Goal: Task Accomplishment & Management: Manage account settings

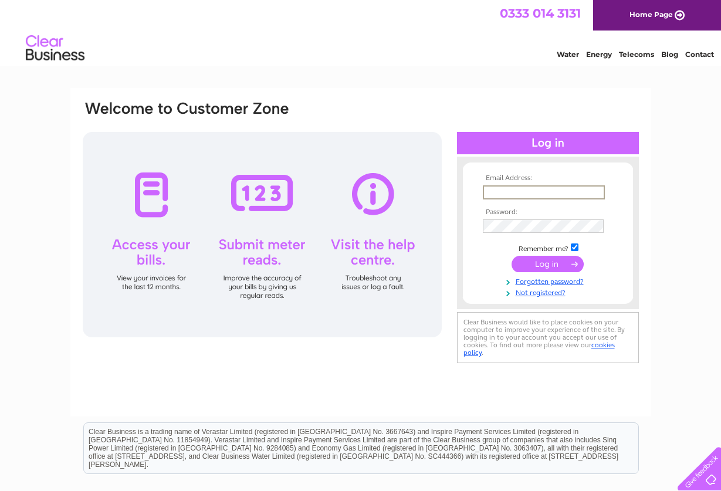
type input "jane@thenewtowndeli.com"
click at [546, 264] on input "submit" at bounding box center [548, 264] width 72 height 16
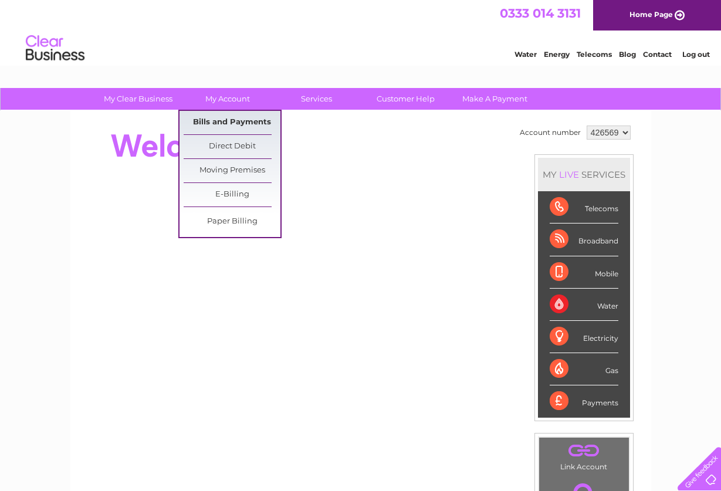
click at [215, 120] on link "Bills and Payments" at bounding box center [232, 122] width 97 height 23
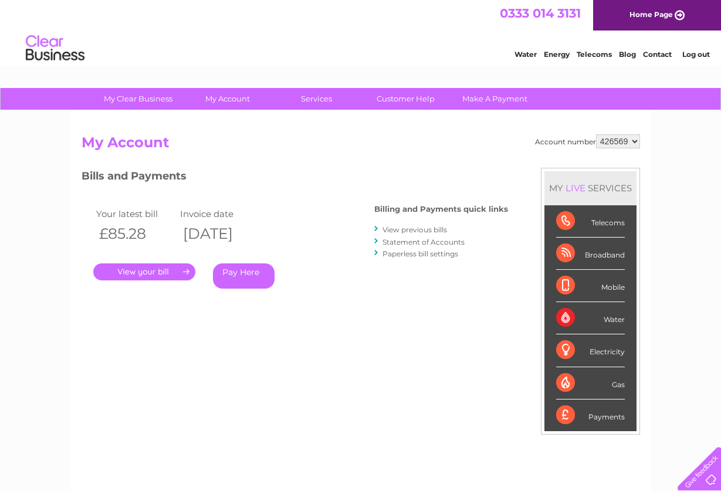
click at [414, 228] on link "View previous bills" at bounding box center [415, 229] width 65 height 9
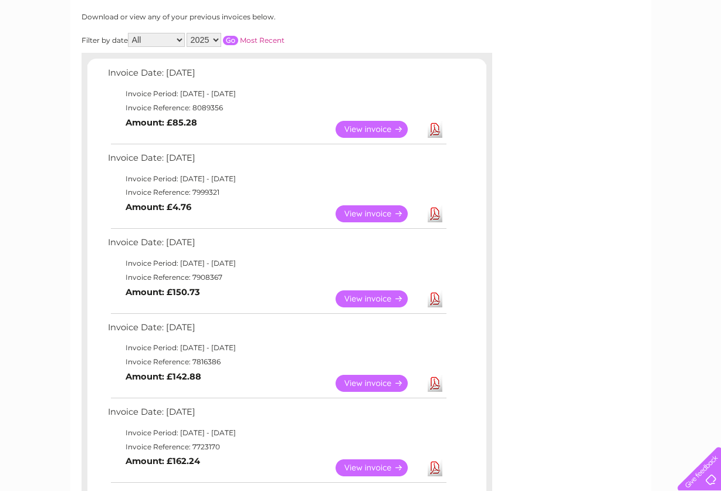
scroll to position [158, 0]
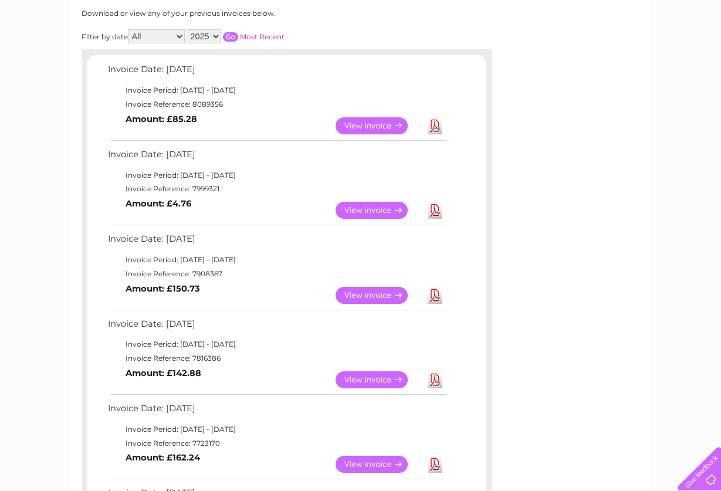
click at [370, 371] on link "View" at bounding box center [379, 379] width 86 height 17
click at [371, 290] on link "View" at bounding box center [379, 295] width 86 height 17
click at [389, 204] on link "View" at bounding box center [379, 210] width 86 height 17
click at [368, 119] on link "View" at bounding box center [379, 125] width 86 height 17
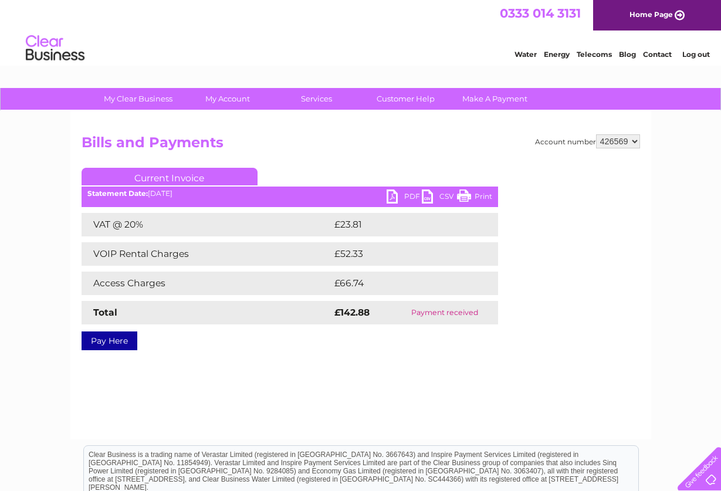
click at [394, 194] on link "PDF" at bounding box center [404, 198] width 35 height 17
click at [481, 197] on link "Print" at bounding box center [474, 198] width 35 height 17
click at [439, 198] on link "CSV" at bounding box center [439, 198] width 35 height 17
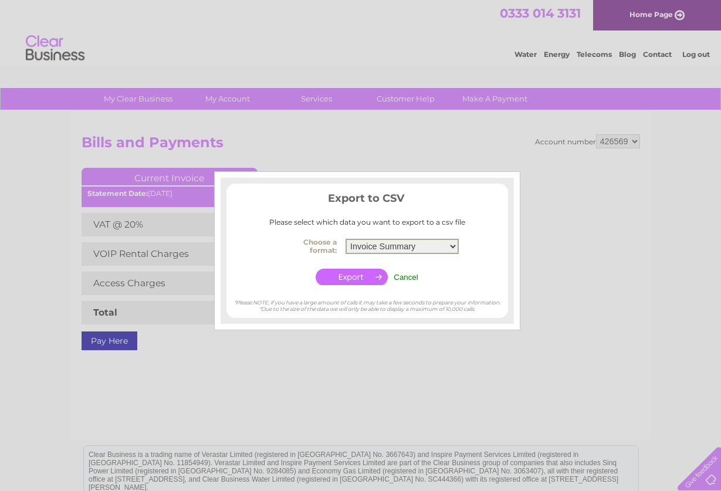
click at [347, 273] on input "button" at bounding box center [352, 277] width 72 height 16
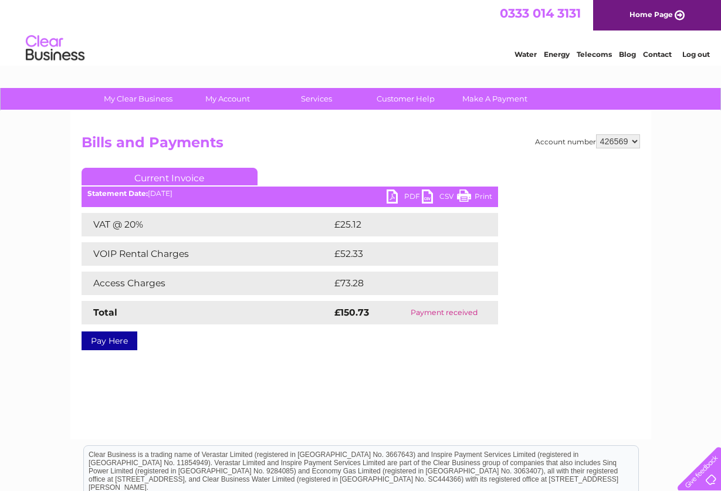
click at [495, 391] on div "Account number 426569 912117 912119 Bills and Payments Current Invoice PDF CSV …" at bounding box center [360, 275] width 581 height 329
click at [467, 197] on link "Print" at bounding box center [474, 198] width 35 height 17
click at [397, 201] on link "PDF" at bounding box center [404, 198] width 35 height 17
click at [479, 194] on link "Print" at bounding box center [474, 198] width 35 height 17
click at [485, 194] on link "Print" at bounding box center [474, 198] width 35 height 17
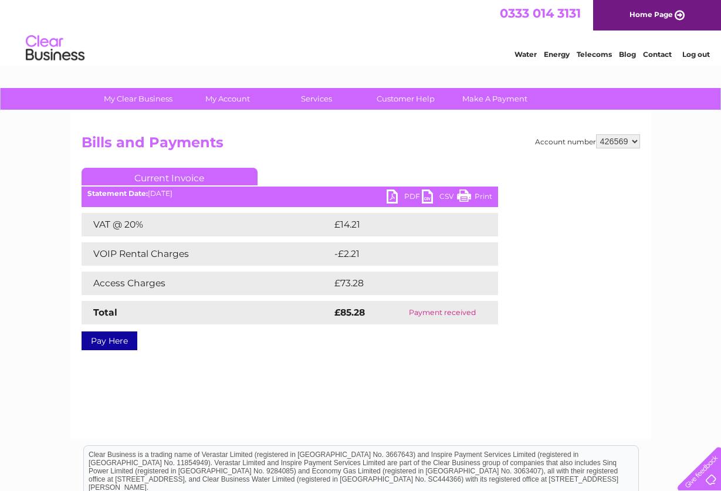
click at [635, 147] on h2 "Bills and Payments" at bounding box center [361, 145] width 559 height 22
select select "912117"
click at [482, 195] on link "Print" at bounding box center [474, 198] width 35 height 17
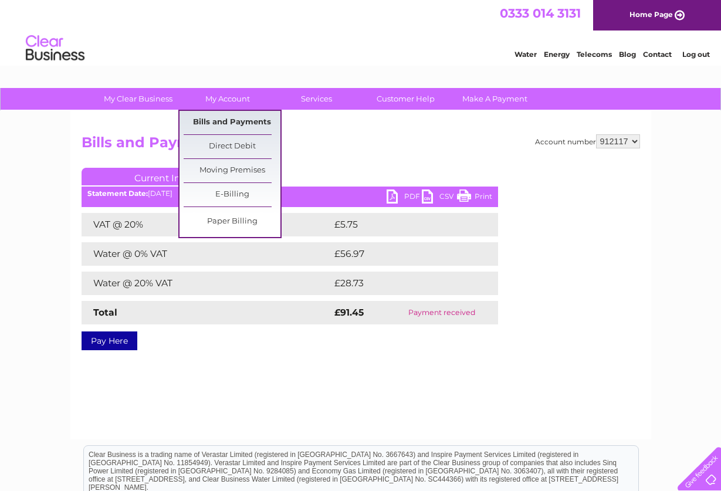
click at [224, 123] on link "Bills and Payments" at bounding box center [232, 122] width 97 height 23
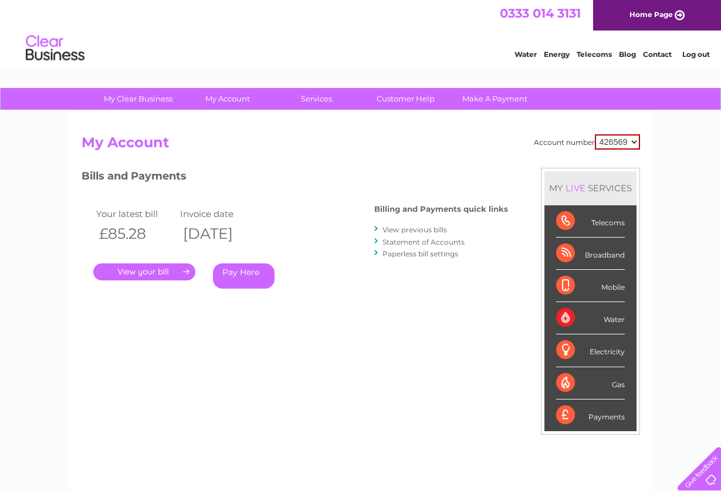
click at [406, 227] on link "View previous bills" at bounding box center [415, 229] width 65 height 9
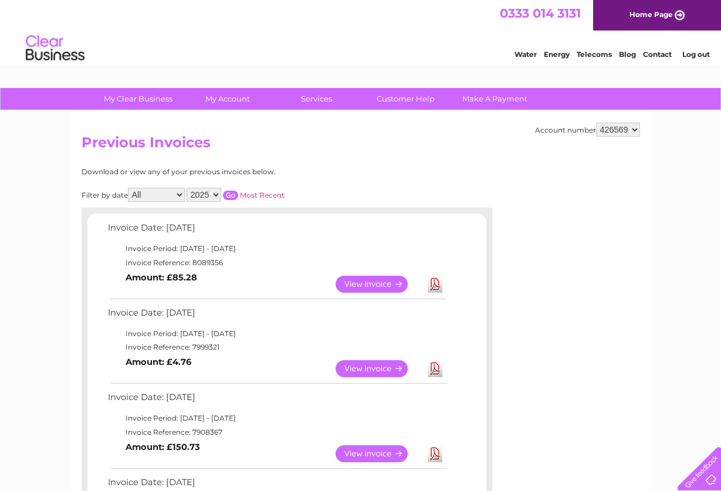
select select "912117"
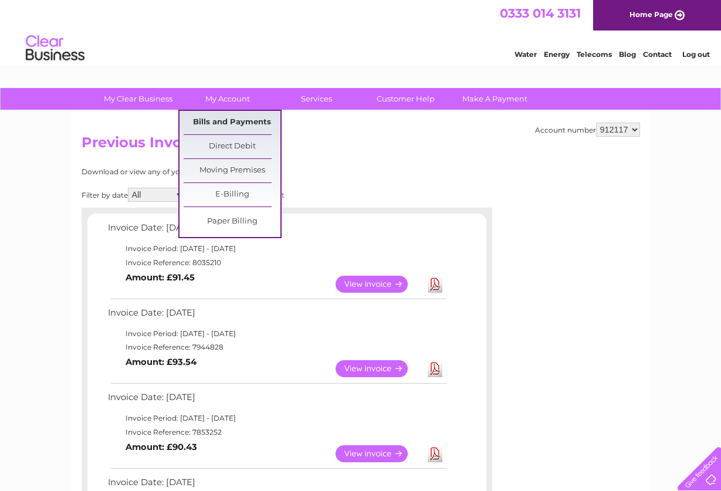
click at [220, 123] on link "Bills and Payments" at bounding box center [232, 122] width 97 height 23
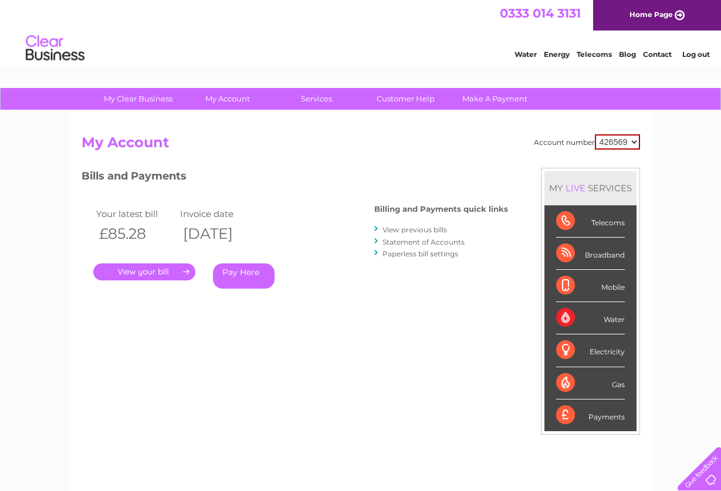
select select "912117"
click at [413, 228] on link "View previous bills" at bounding box center [415, 229] width 65 height 9
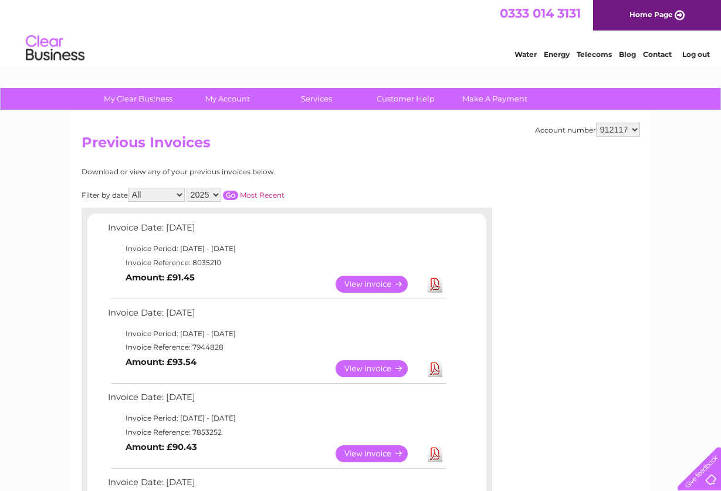
click at [370, 363] on link "View" at bounding box center [379, 368] width 86 height 17
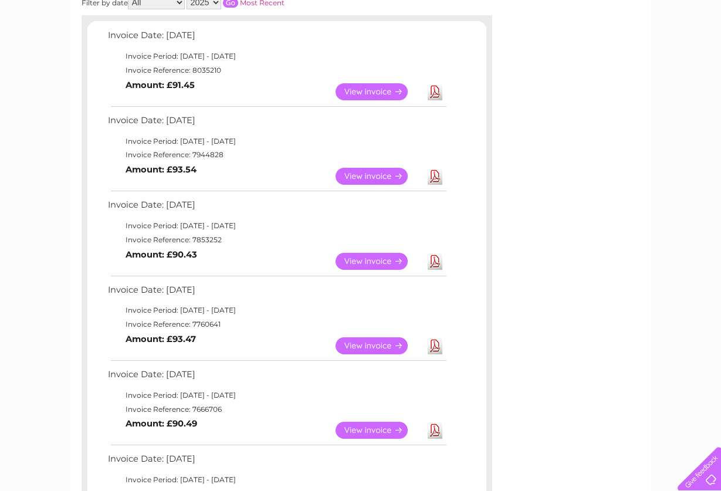
scroll to position [218, 0]
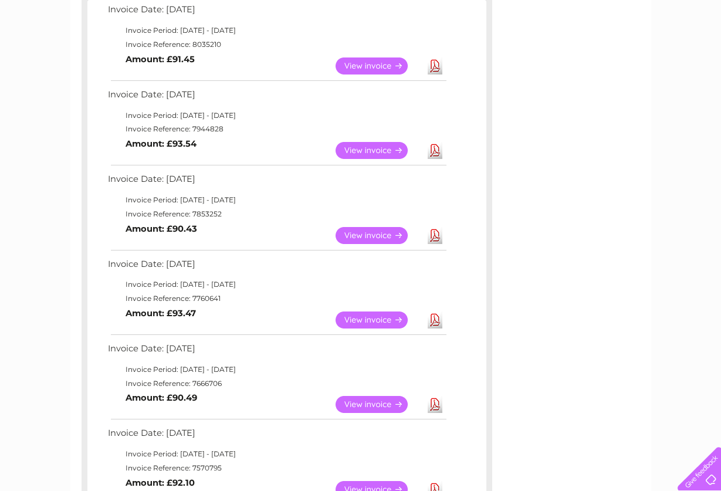
click at [377, 229] on link "View" at bounding box center [379, 235] width 86 height 17
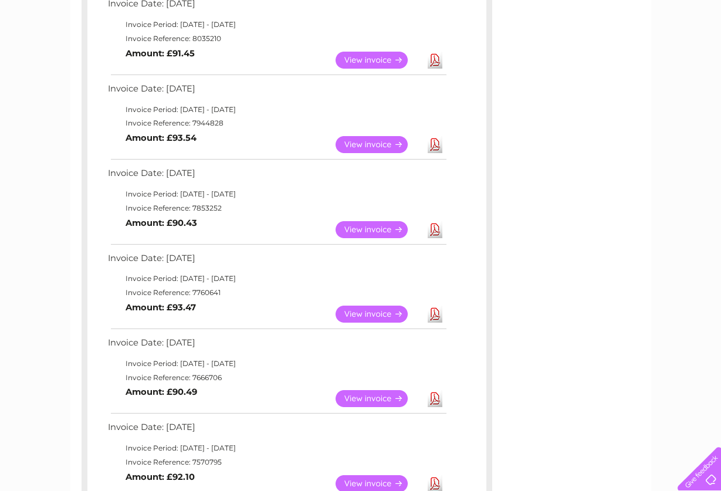
scroll to position [228, 0]
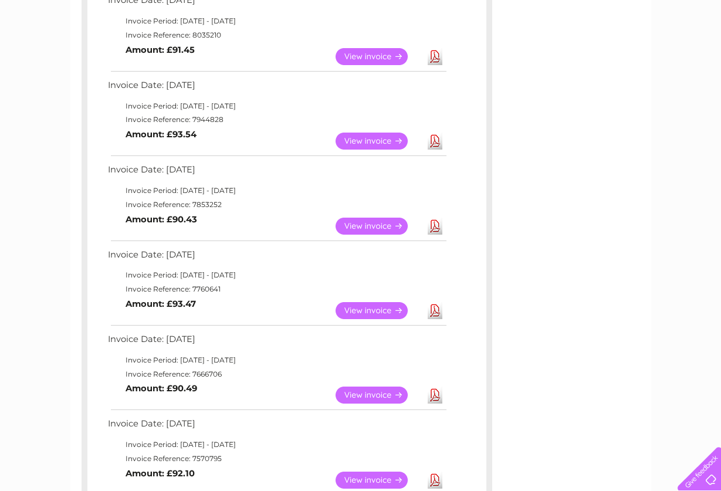
click at [378, 303] on link "View" at bounding box center [379, 310] width 86 height 17
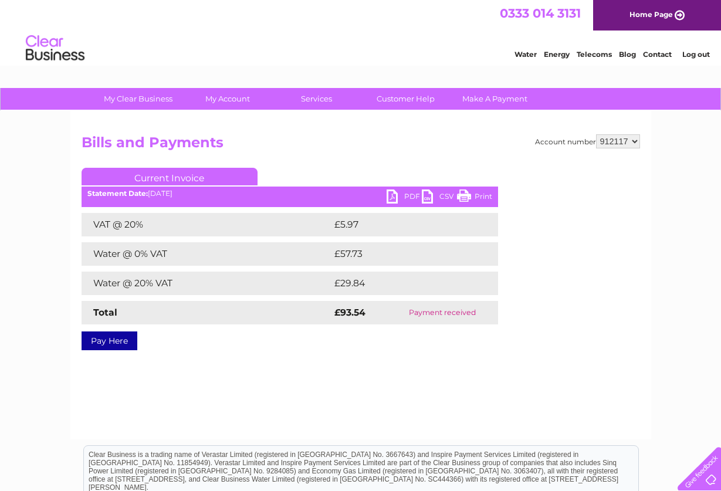
click at [478, 196] on link "Print" at bounding box center [474, 198] width 35 height 17
click at [483, 194] on link "Print" at bounding box center [474, 198] width 35 height 17
click at [483, 199] on link "Print" at bounding box center [474, 198] width 35 height 17
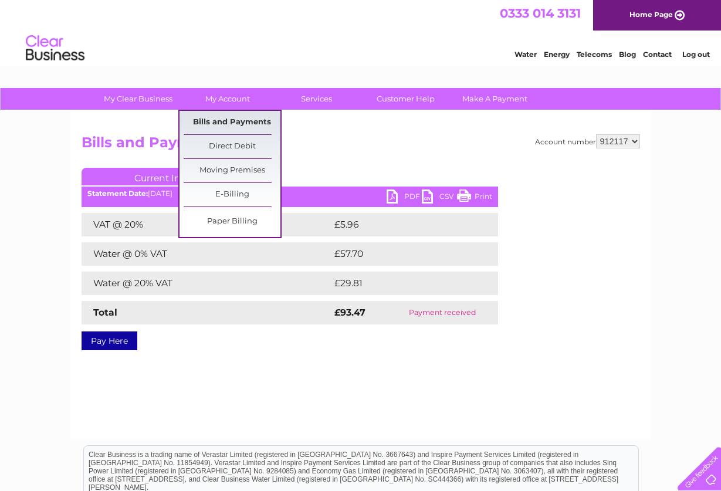
click at [215, 122] on link "Bills and Payments" at bounding box center [232, 122] width 97 height 23
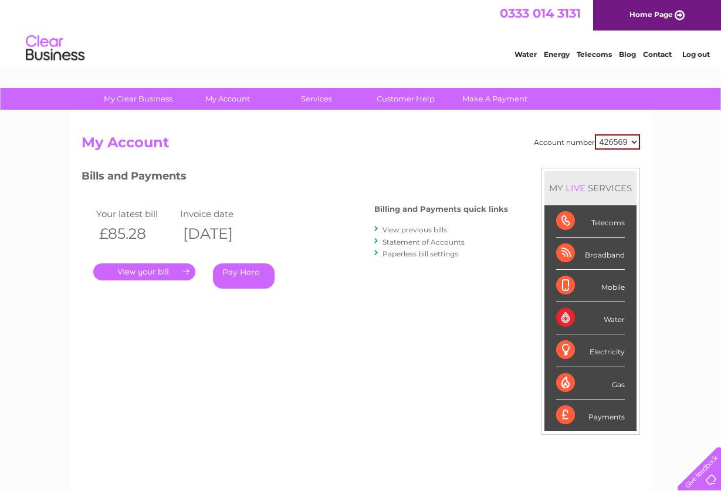
select select "912119"
click at [154, 271] on link "." at bounding box center [144, 271] width 102 height 17
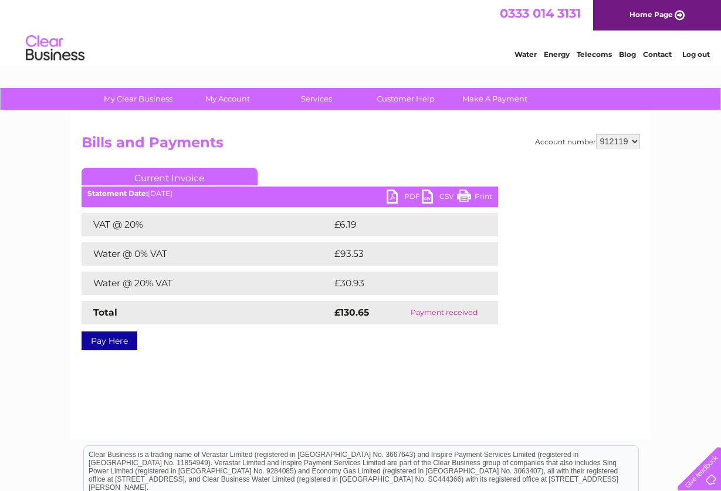
click at [480, 193] on link "Print" at bounding box center [474, 198] width 35 height 17
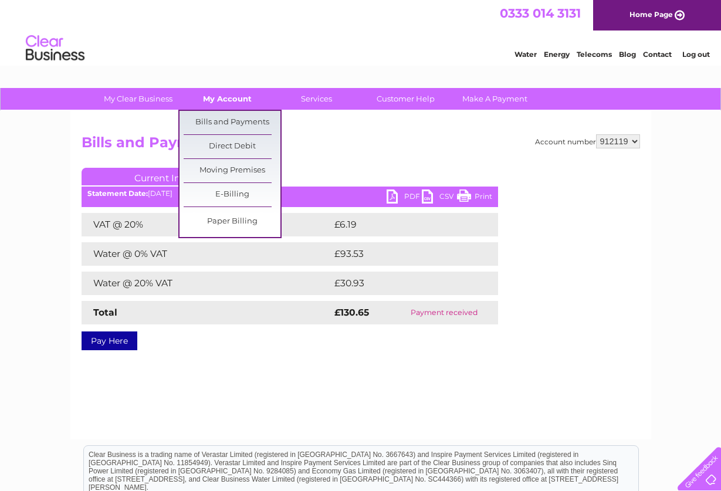
click at [233, 94] on link "My Account" at bounding box center [227, 99] width 97 height 22
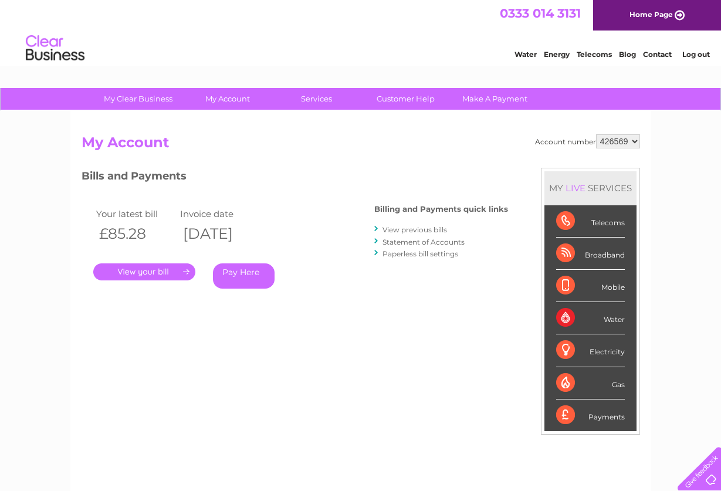
select select "912119"
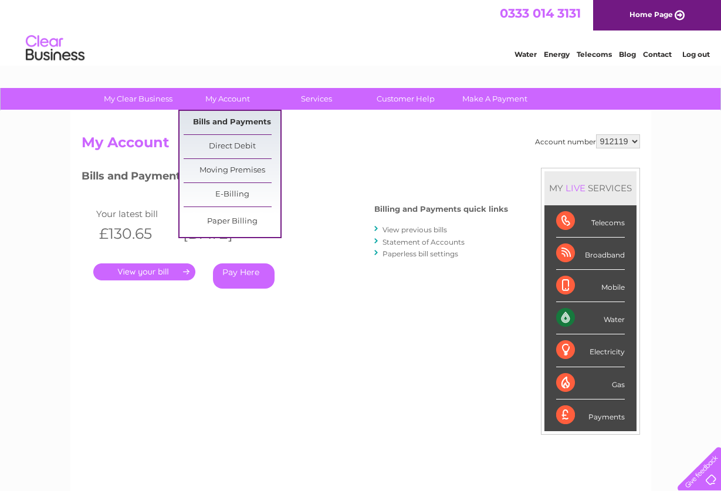
click at [228, 120] on link "Bills and Payments" at bounding box center [232, 122] width 97 height 23
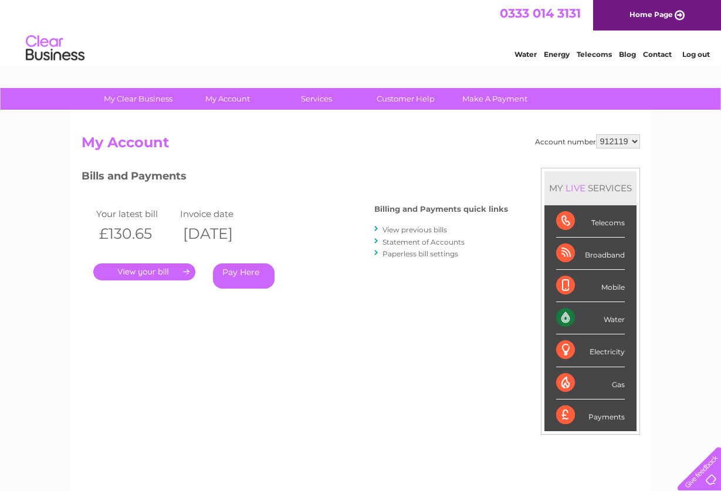
click at [383, 148] on h2 "My Account" at bounding box center [361, 145] width 559 height 22
click at [420, 226] on link "View previous bills" at bounding box center [415, 229] width 65 height 9
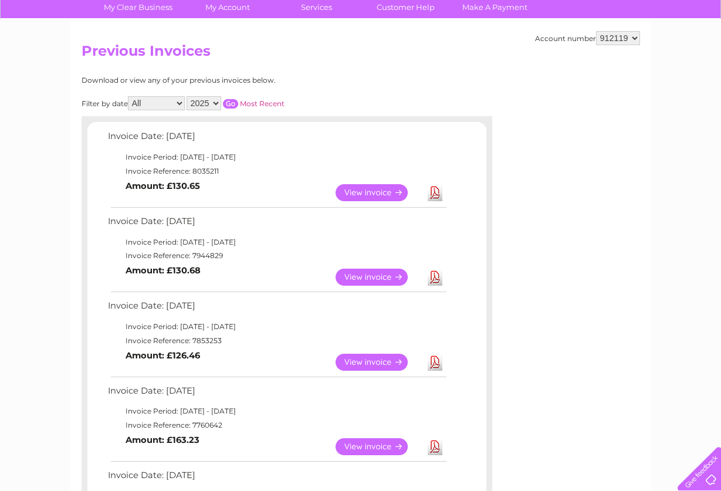
scroll to position [104, 0]
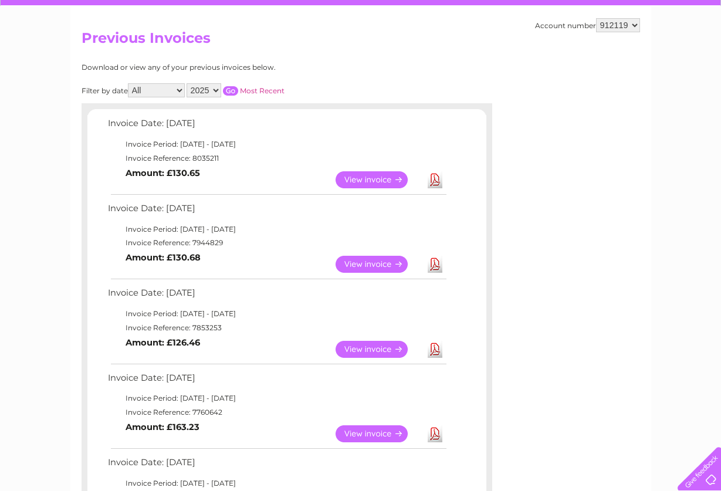
click at [367, 258] on link "View" at bounding box center [379, 264] width 86 height 17
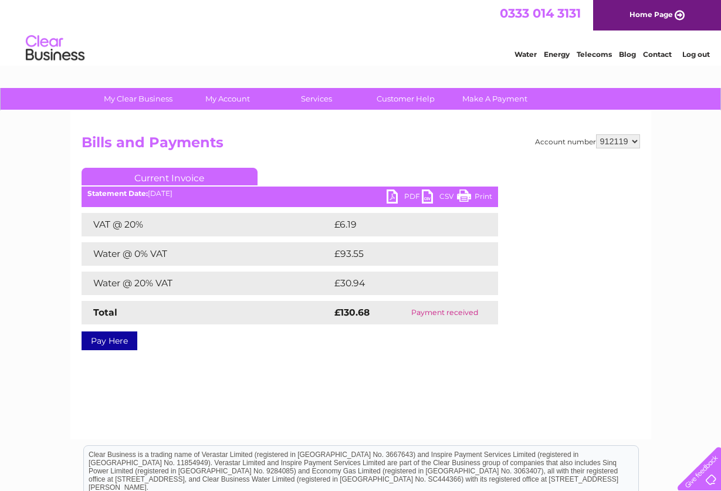
click at [483, 195] on link "Print" at bounding box center [474, 198] width 35 height 17
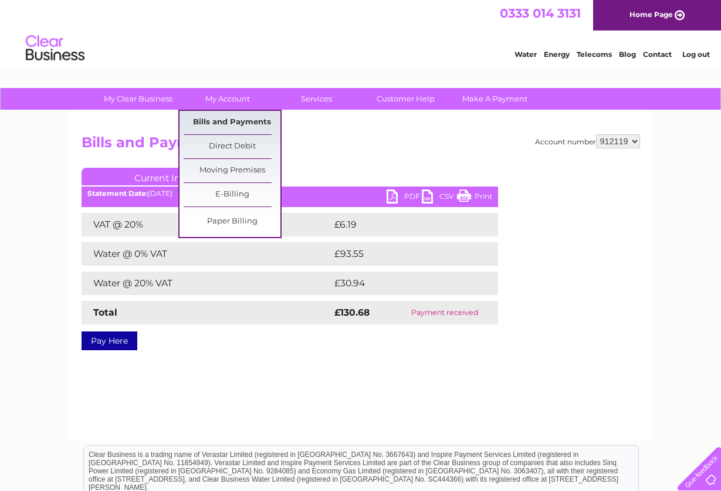
click at [228, 120] on link "Bills and Payments" at bounding box center [232, 122] width 97 height 23
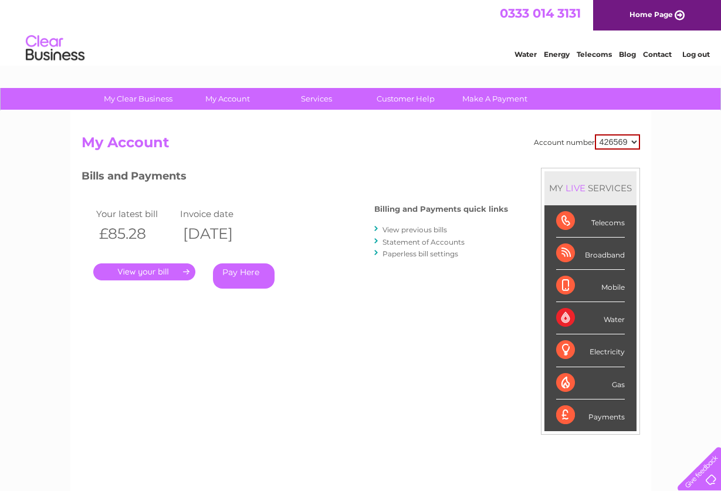
click at [631, 140] on select "426569 912117 912119" at bounding box center [617, 141] width 45 height 15
select select "912119"
click at [413, 230] on link "View previous bills" at bounding box center [415, 229] width 65 height 9
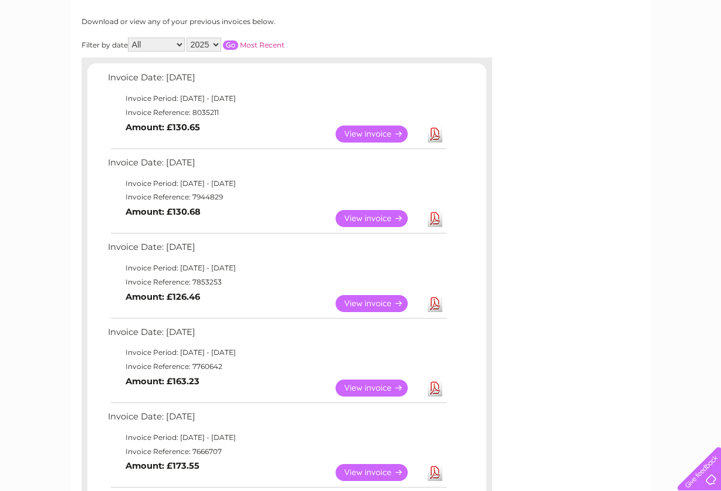
scroll to position [162, 0]
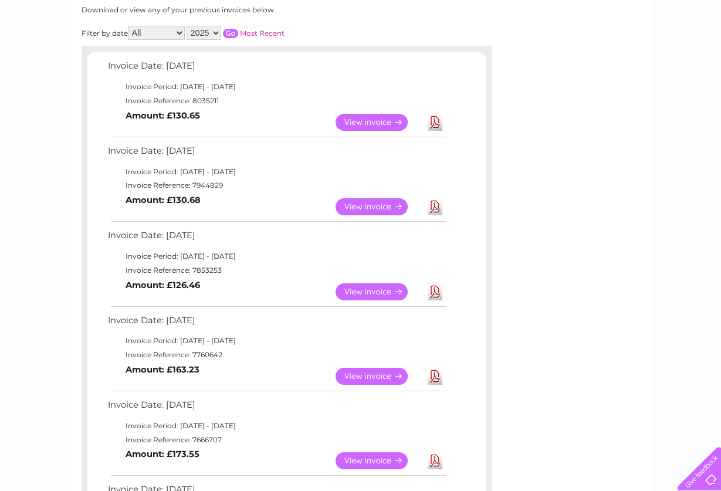
click at [372, 286] on link "View" at bounding box center [379, 291] width 86 height 17
click at [367, 370] on link "View" at bounding box center [379, 376] width 86 height 17
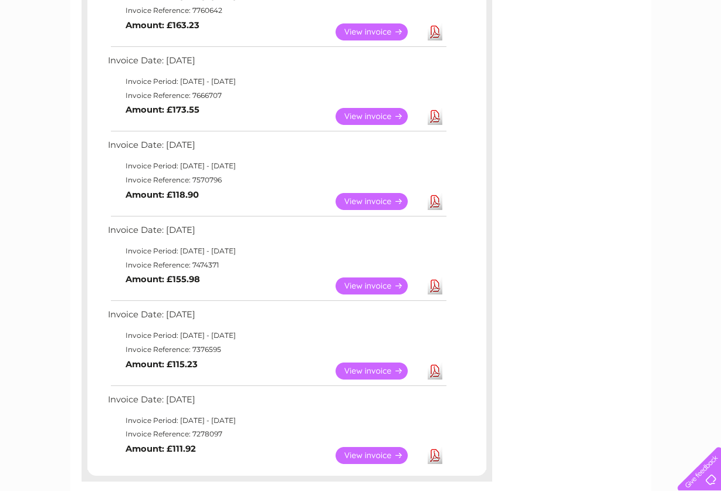
scroll to position [507, 0]
click at [373, 107] on link "View" at bounding box center [379, 115] width 86 height 17
click at [367, 192] on link "View" at bounding box center [379, 200] width 86 height 17
click at [367, 277] on link "View" at bounding box center [379, 285] width 86 height 17
click at [370, 362] on link "View" at bounding box center [379, 370] width 86 height 17
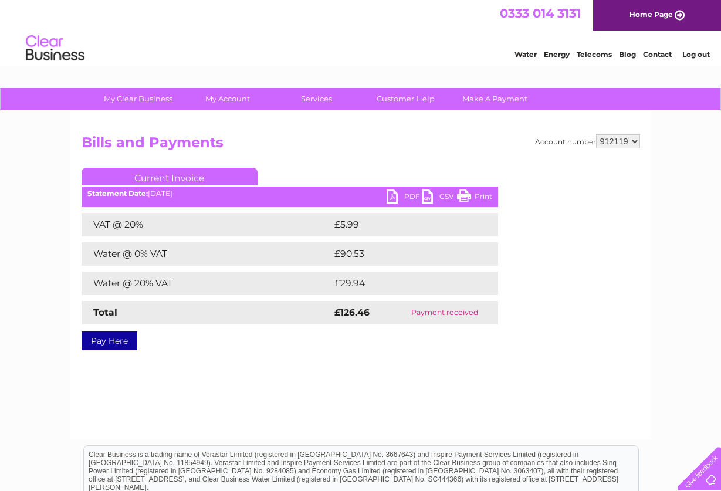
click at [480, 195] on link "Print" at bounding box center [474, 198] width 35 height 17
click at [483, 196] on link "Print" at bounding box center [474, 198] width 35 height 17
click at [468, 195] on link "Print" at bounding box center [474, 198] width 35 height 17
click at [482, 194] on link "Print" at bounding box center [474, 198] width 35 height 17
click at [482, 195] on link "Print" at bounding box center [474, 198] width 35 height 17
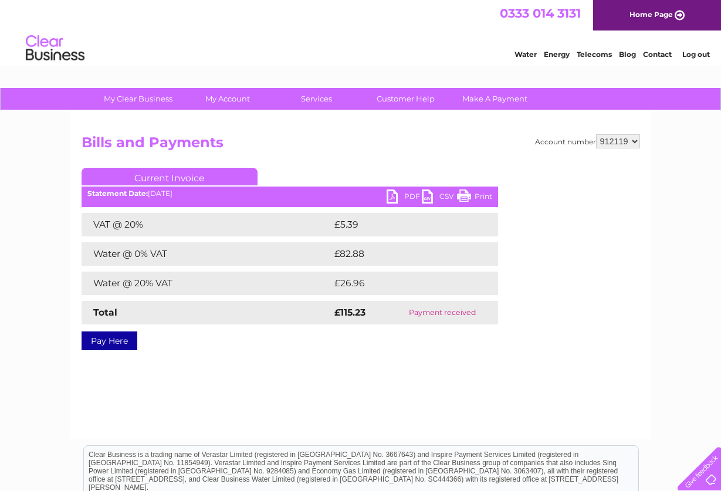
click at [483, 195] on link "Print" at bounding box center [474, 198] width 35 height 17
select select "912117"
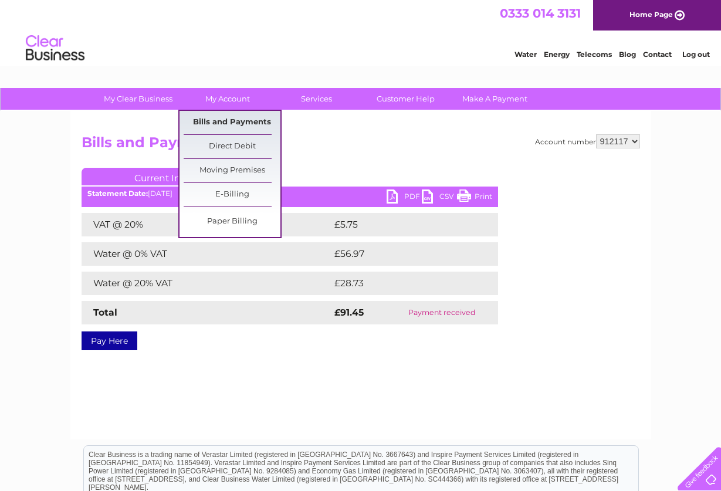
click at [218, 123] on link "Bills and Payments" at bounding box center [232, 122] width 97 height 23
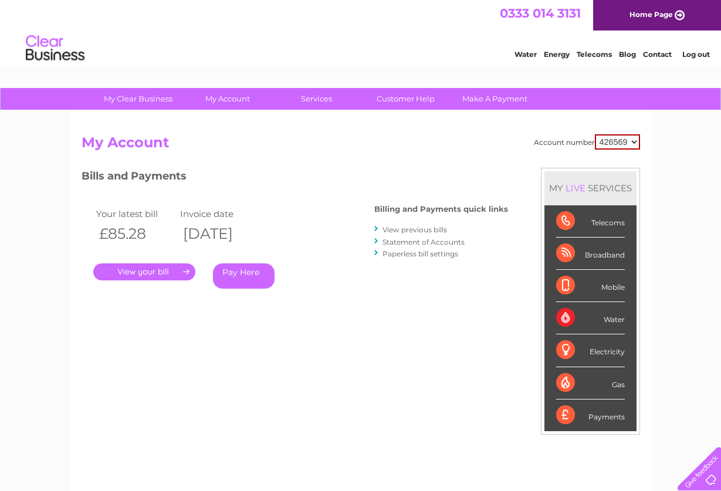
select select "912117"
click at [408, 228] on link "View previous bills" at bounding box center [415, 229] width 65 height 9
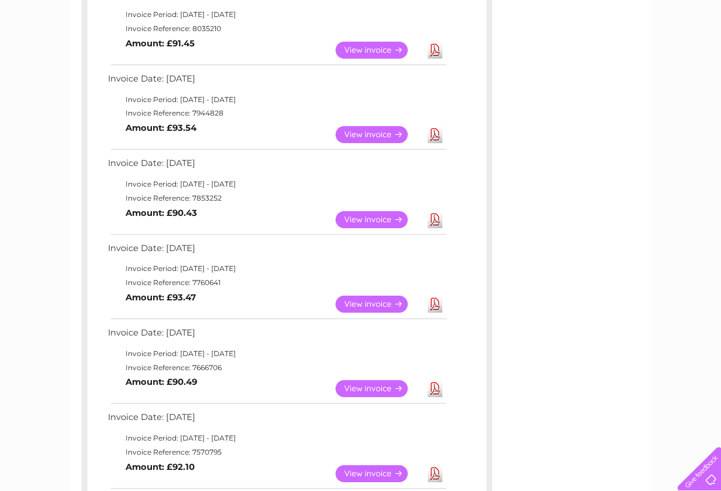
scroll to position [253, 0]
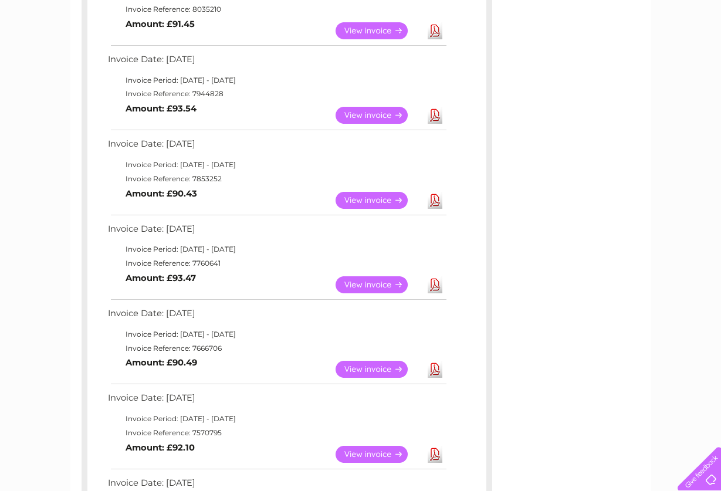
click at [366, 361] on link "View" at bounding box center [379, 369] width 86 height 17
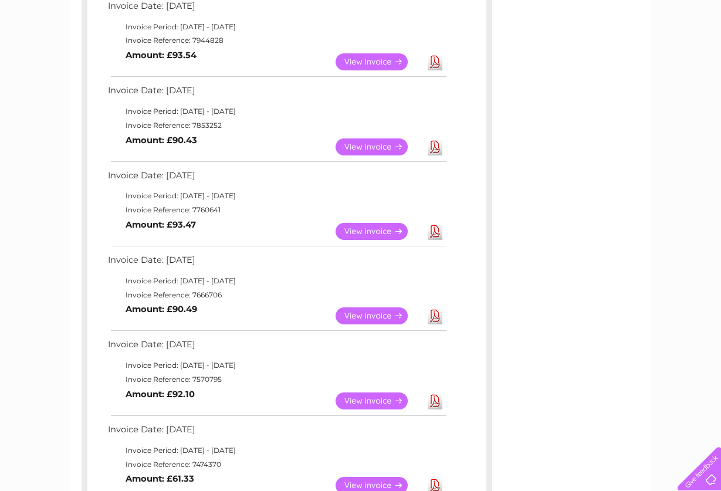
scroll to position [334, 0]
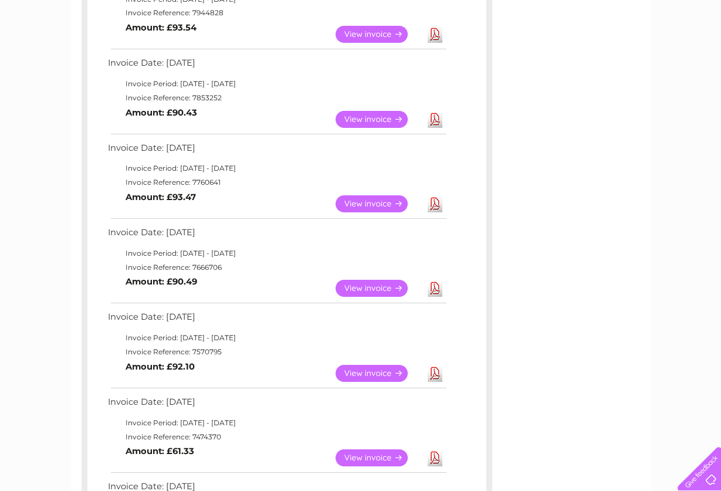
click at [372, 365] on link "View" at bounding box center [379, 373] width 86 height 17
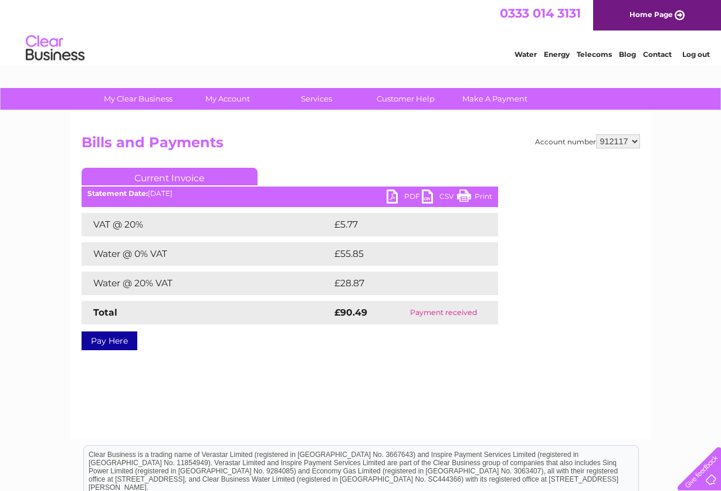
click at [479, 195] on link "Print" at bounding box center [474, 198] width 35 height 17
click at [479, 196] on link "Print" at bounding box center [474, 198] width 35 height 17
click at [481, 196] on link "Print" at bounding box center [474, 198] width 35 height 17
click at [634, 143] on select "426569 912117 912119" at bounding box center [618, 141] width 44 height 14
select select "426569"
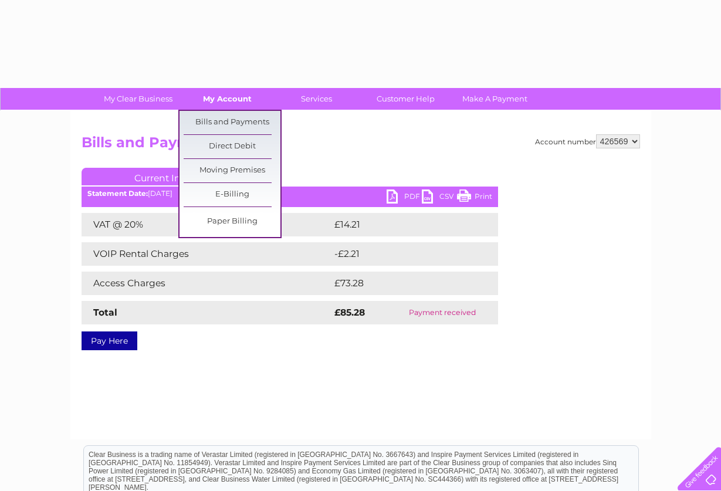
click at [229, 99] on link "My Account" at bounding box center [227, 99] width 97 height 22
click at [230, 121] on link "Bills and Payments" at bounding box center [232, 122] width 97 height 23
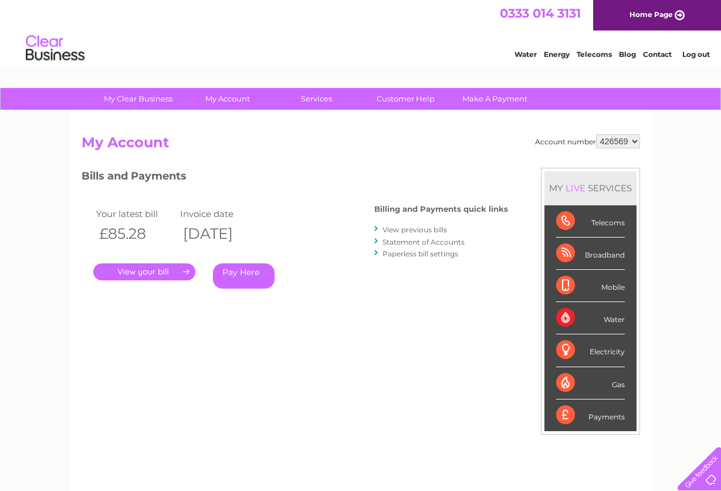
click at [419, 226] on link "View previous bills" at bounding box center [415, 229] width 65 height 9
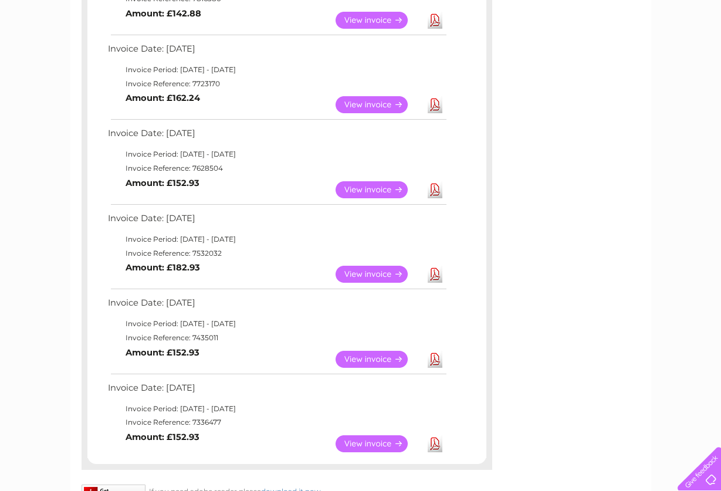
scroll to position [518, 0]
click at [375, 182] on link "View" at bounding box center [379, 190] width 86 height 17
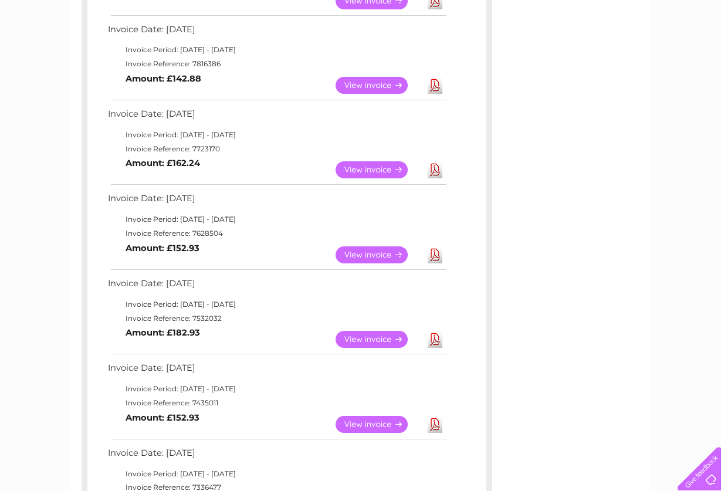
scroll to position [445, 0]
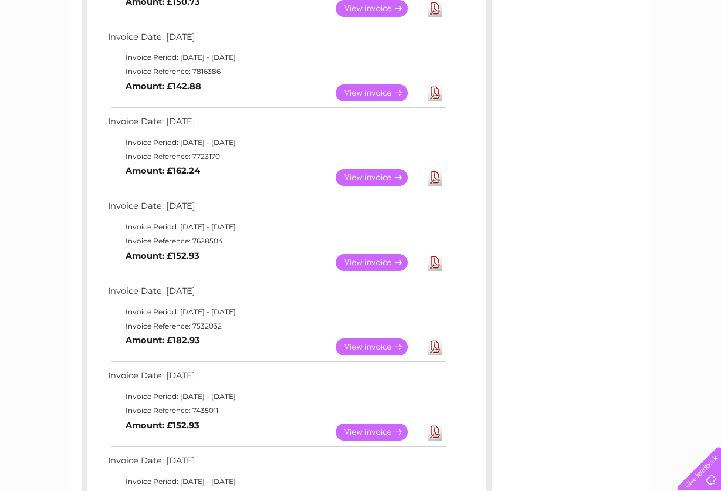
click at [369, 169] on link "View" at bounding box center [379, 177] width 86 height 17
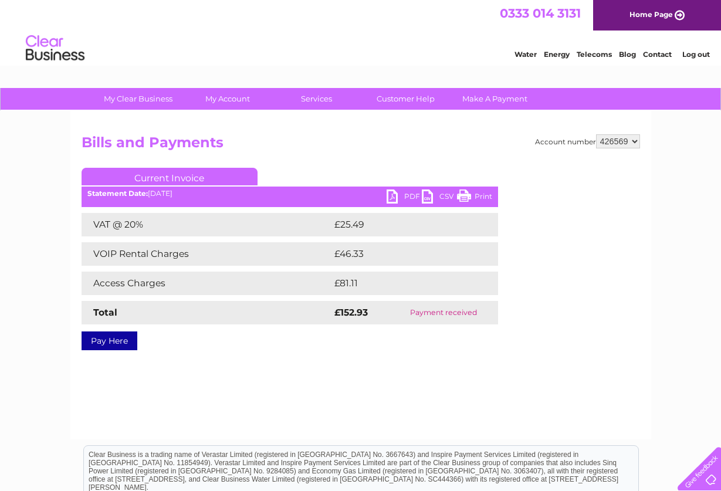
click at [478, 194] on link "Print" at bounding box center [474, 198] width 35 height 17
click at [478, 195] on link "Print" at bounding box center [474, 198] width 35 height 17
